Goal: Task Accomplishment & Management: Use online tool/utility

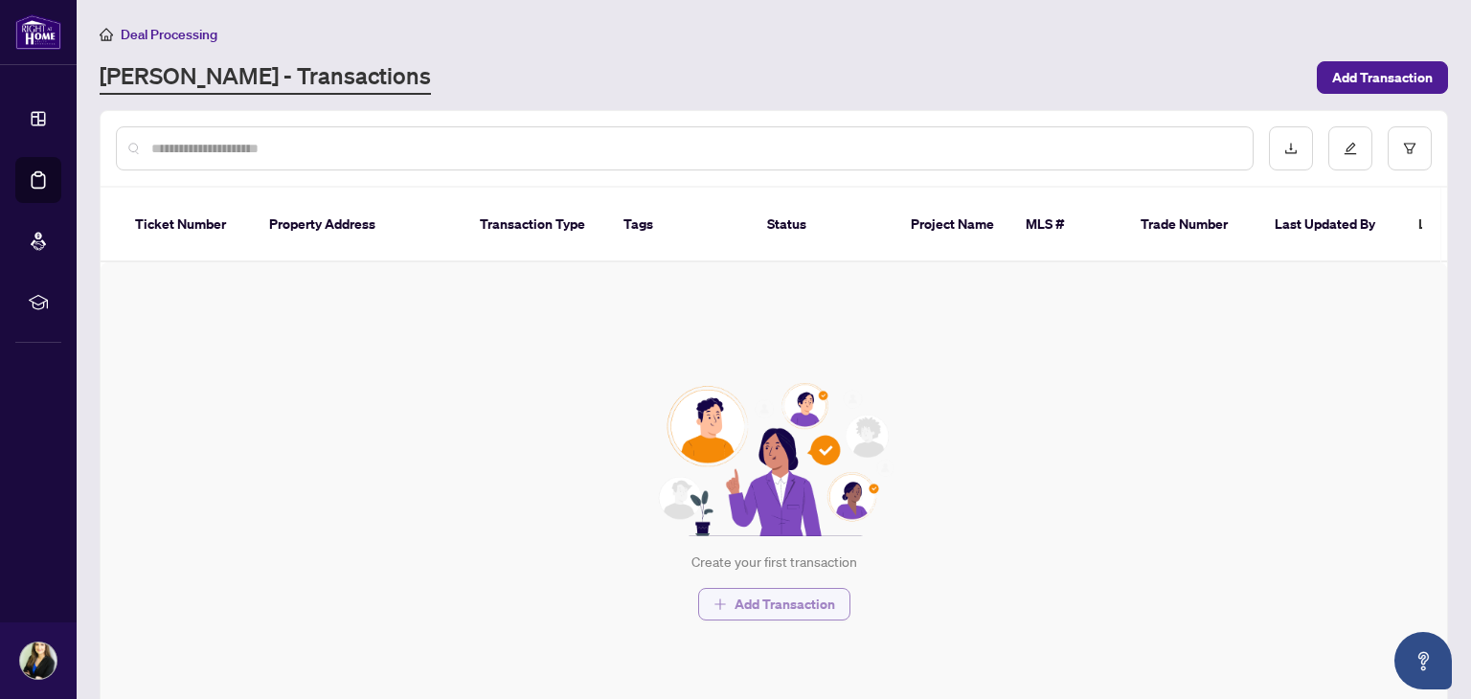
click at [780, 592] on span "Add Transaction" at bounding box center [784, 604] width 101 height 31
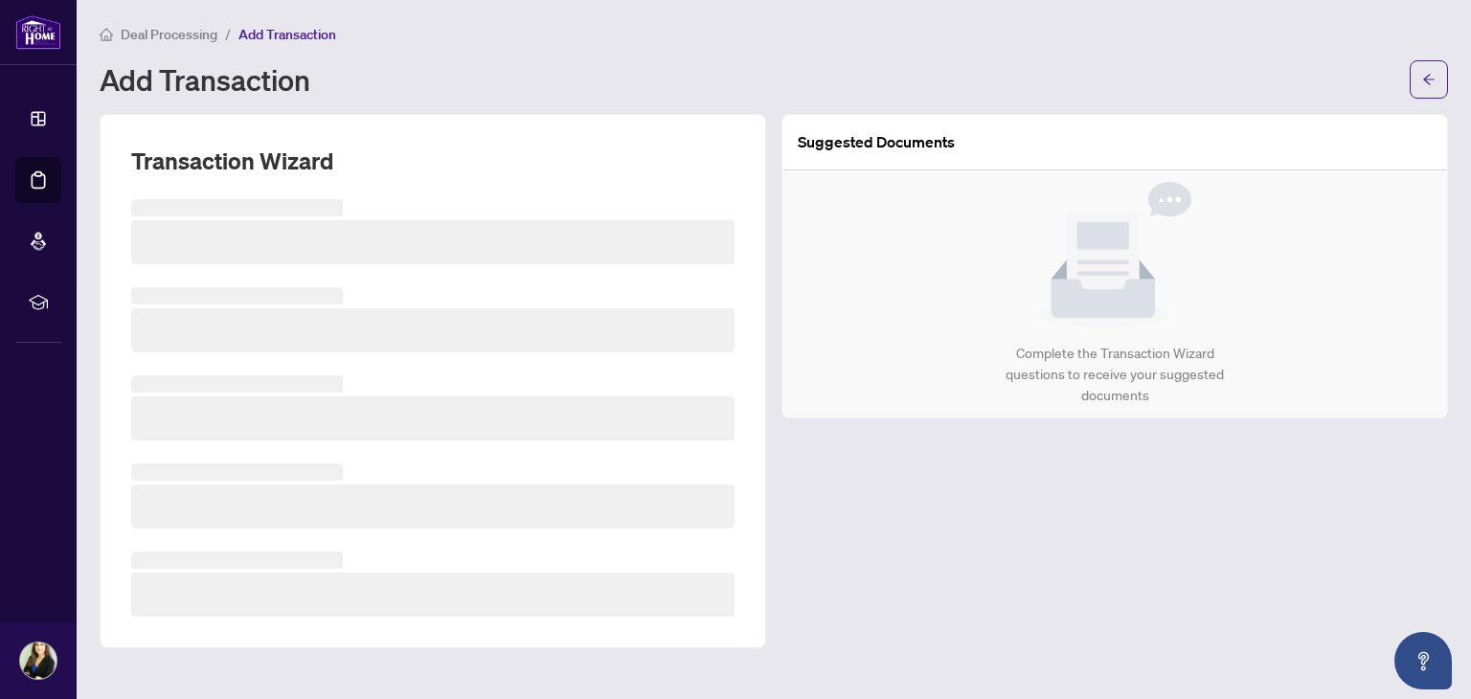
click at [939, 541] on div "Suggested Documents Complete the Transaction Wizard questions to receive your s…" at bounding box center [1115, 381] width 682 height 534
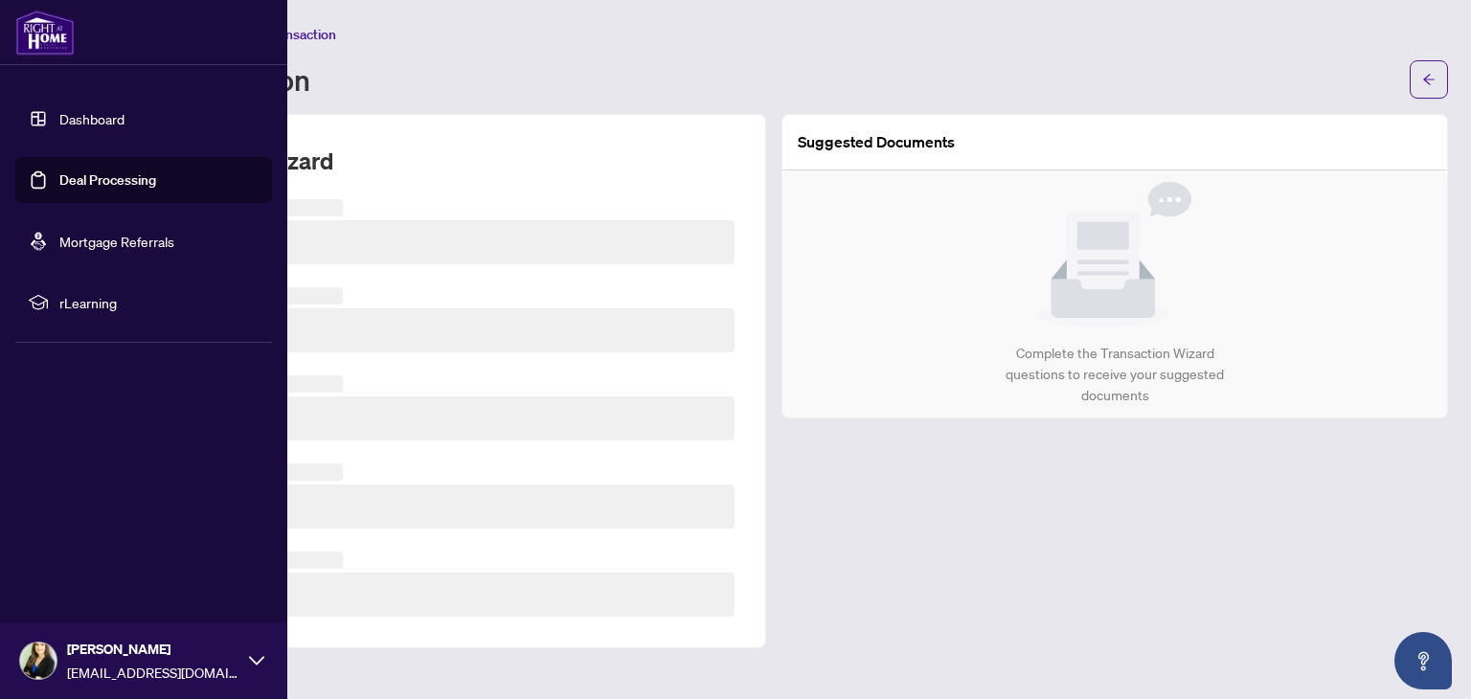
click at [54, 50] on img at bounding box center [44, 33] width 59 height 46
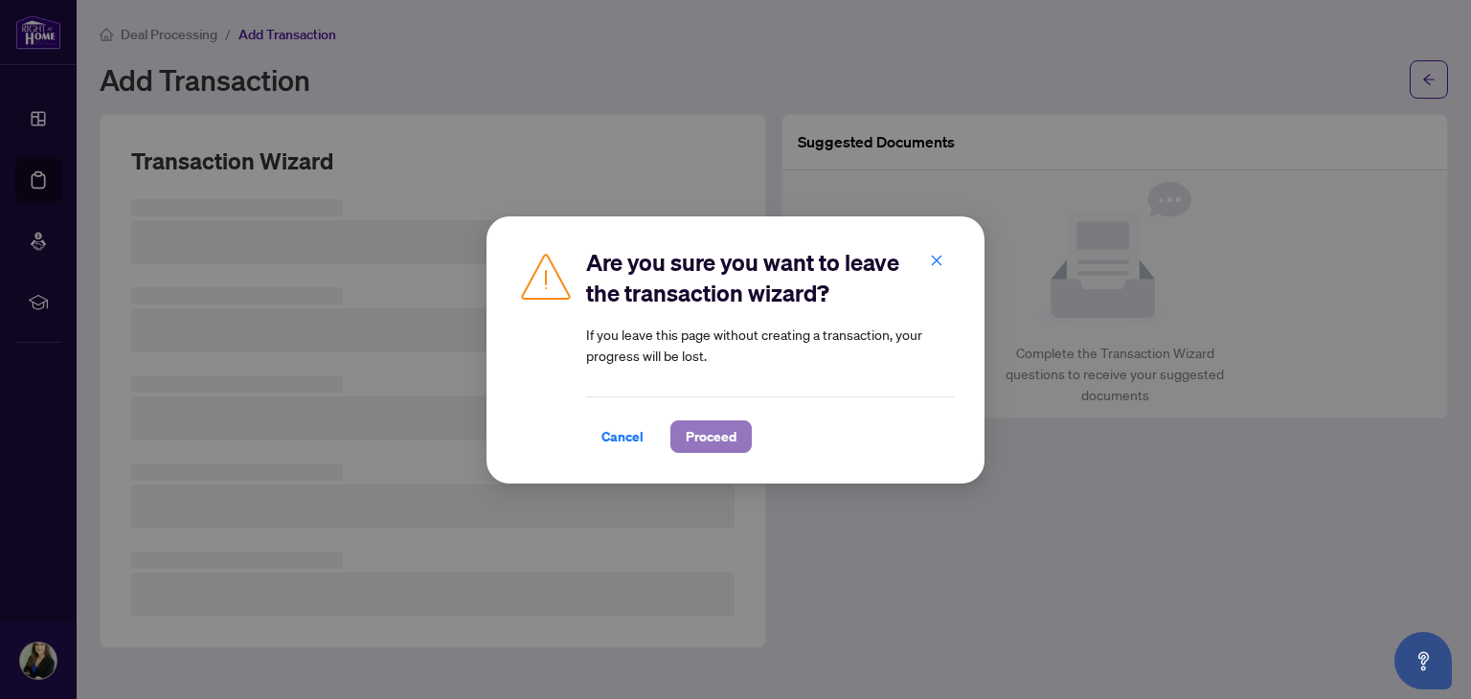
click at [724, 438] on button "Proceed" at bounding box center [710, 436] width 81 height 33
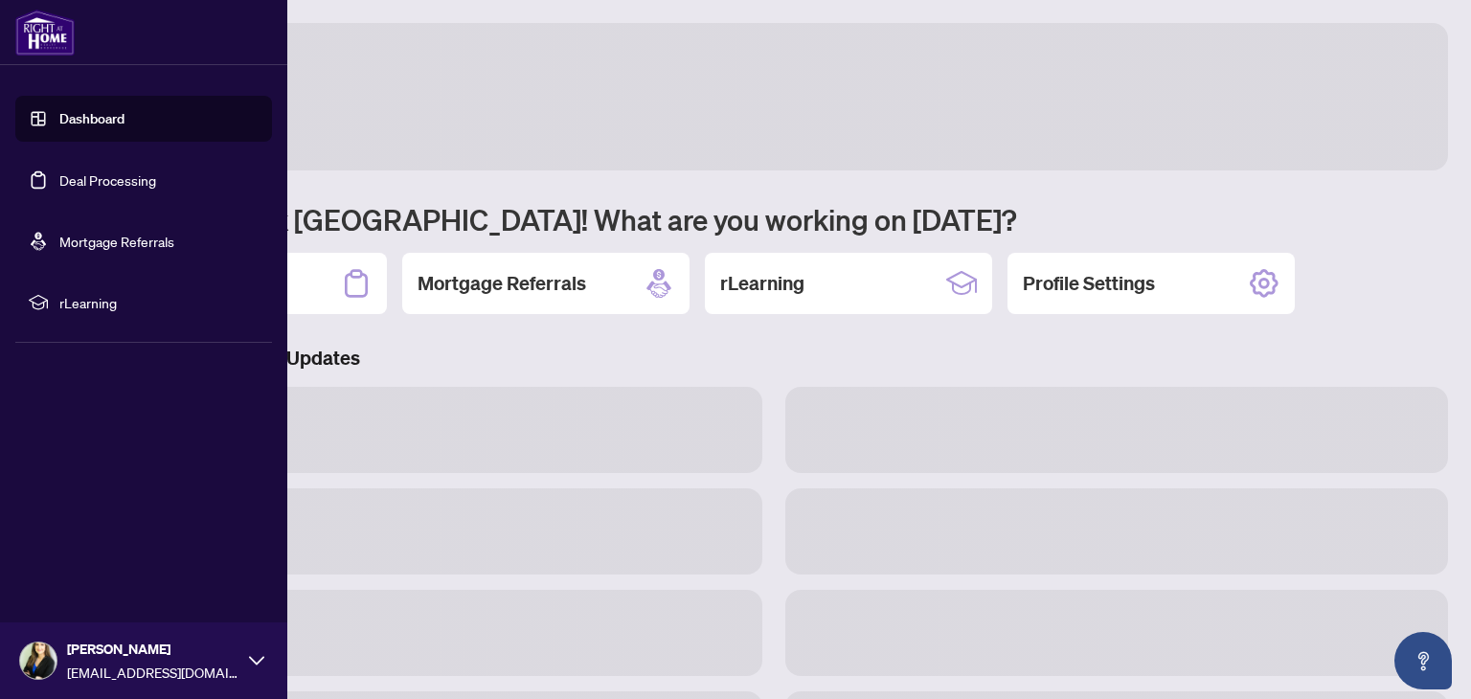
click at [59, 121] on link "Dashboard" at bounding box center [91, 118] width 65 height 17
click at [44, 43] on img at bounding box center [44, 33] width 59 height 46
